Goal: Task Accomplishment & Management: Use online tool/utility

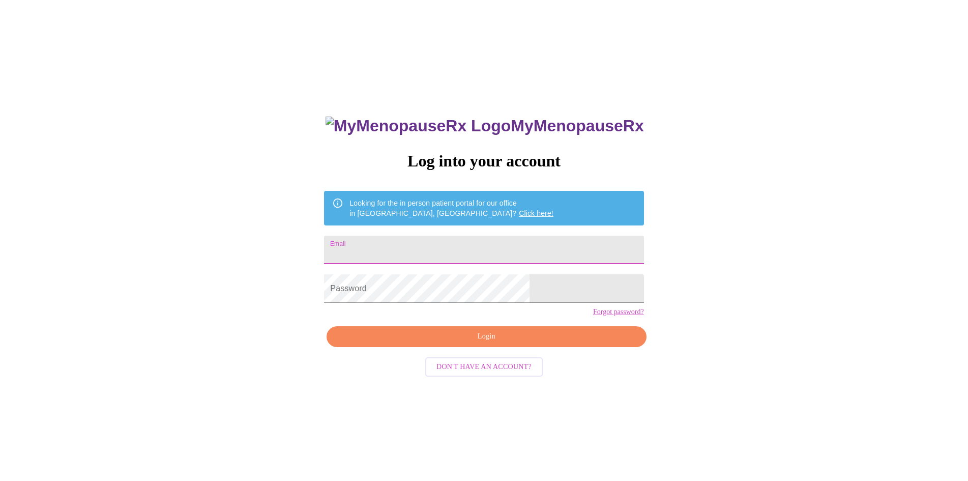
click at [397, 253] on input "Email" at bounding box center [484, 250] width 320 height 28
click at [409, 252] on input "Email" at bounding box center [484, 250] width 320 height 28
type input "[EMAIL_ADDRESS][DOMAIN_NAME]"
click at [487, 347] on button "Login" at bounding box center [487, 336] width 320 height 21
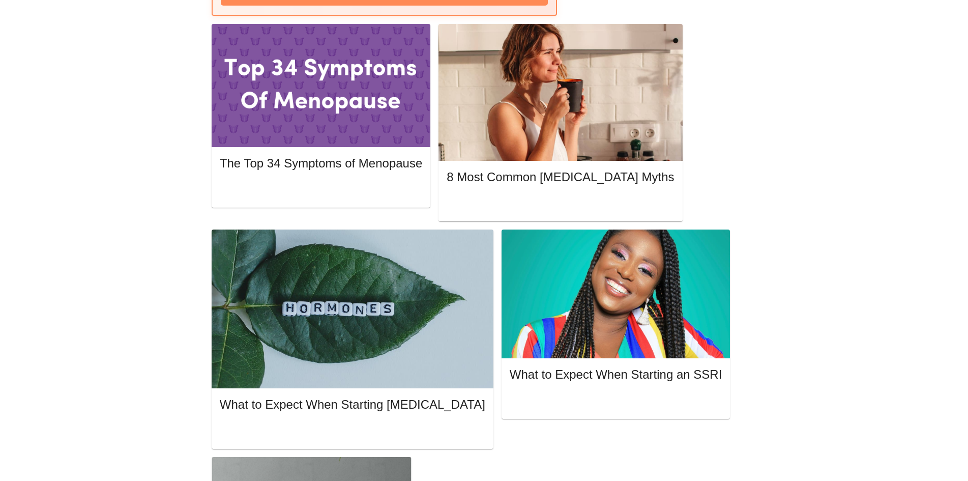
scroll to position [661, 0]
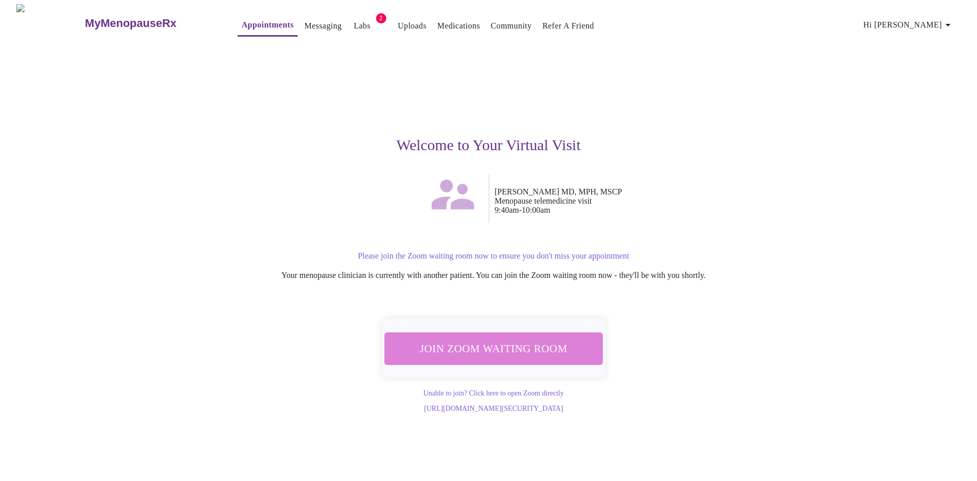
click at [498, 341] on span "Join Zoom Waiting Room" at bounding box center [493, 347] width 199 height 19
